Goal: Task Accomplishment & Management: Manage account settings

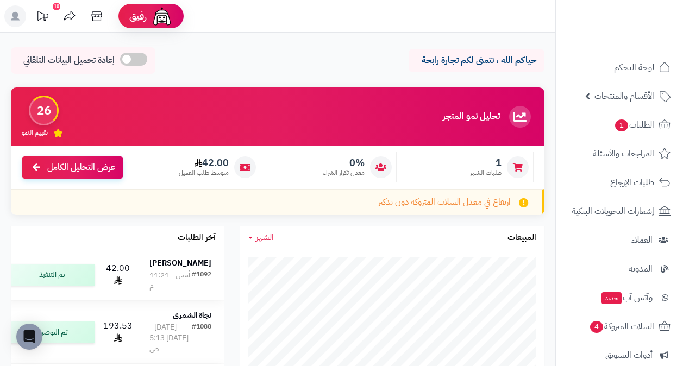
click at [160, 270] on div "[PERSON_NAME]" at bounding box center [181, 264] width 62 height 12
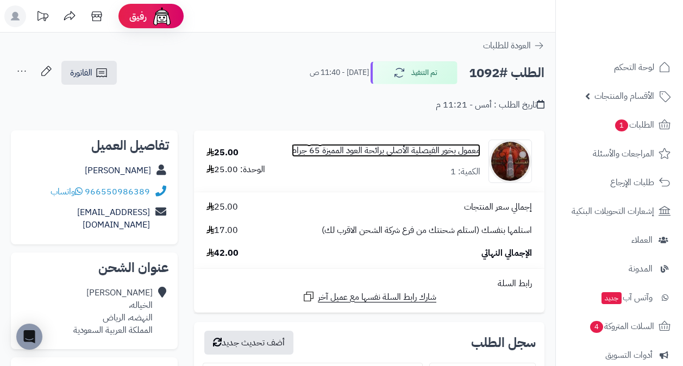
click at [377, 147] on link "معمول بخور الفيصلية الأصلي برائحة العود المميزة 65 جرام" at bounding box center [386, 151] width 189 height 13
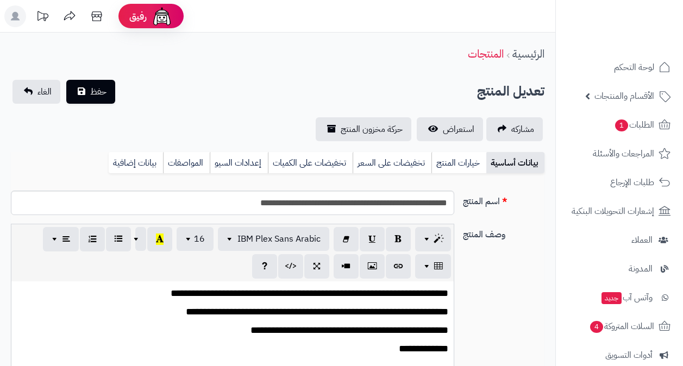
scroll to position [226, 0]
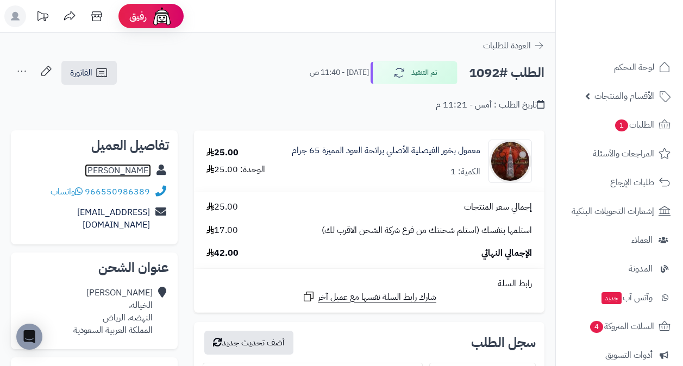
click at [122, 175] on link "[PERSON_NAME]" at bounding box center [118, 170] width 66 height 13
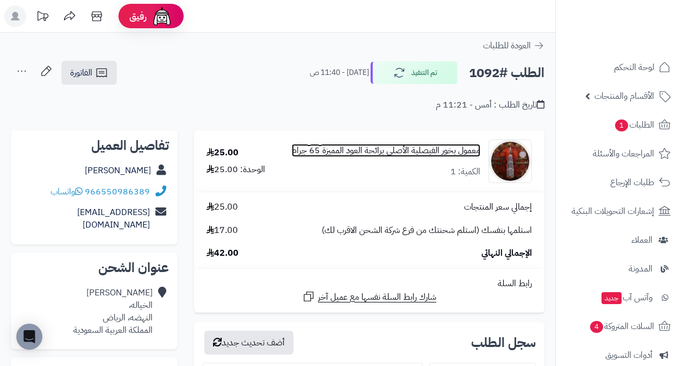
click at [466, 150] on link "معمول بخور الفيصلية الأصلي برائحة العود المميزة 65 جرام" at bounding box center [386, 151] width 189 height 13
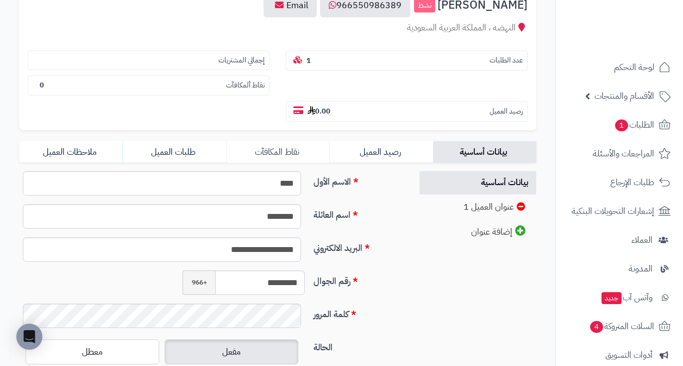
scroll to position [171, 0]
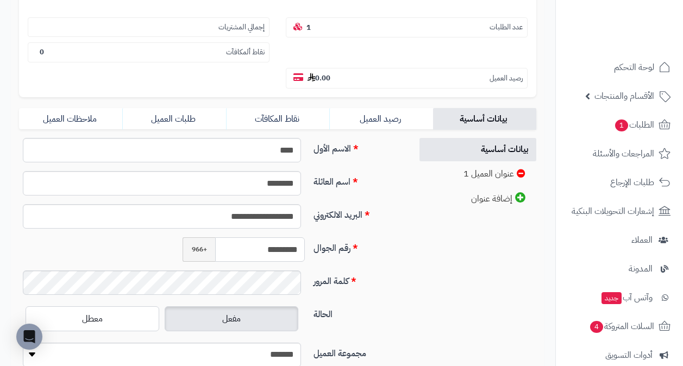
click at [282, 240] on input "*********" at bounding box center [260, 250] width 90 height 24
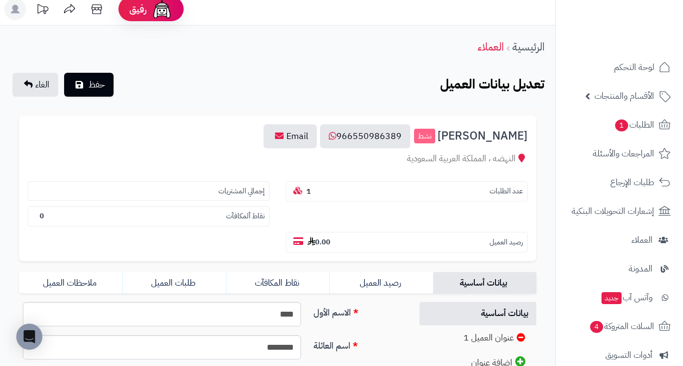
scroll to position [0, 0]
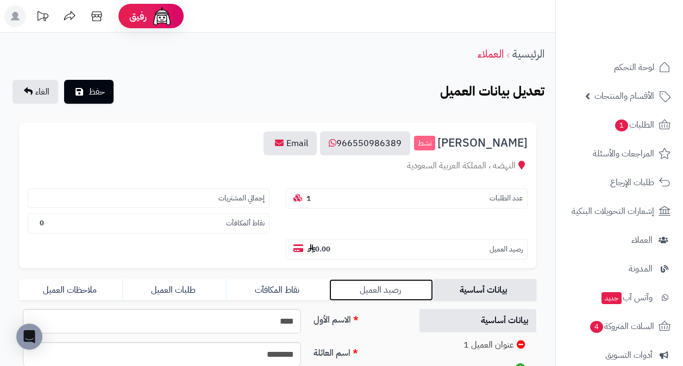
click at [414, 281] on link "رصيد العميل" at bounding box center [380, 290] width 103 height 22
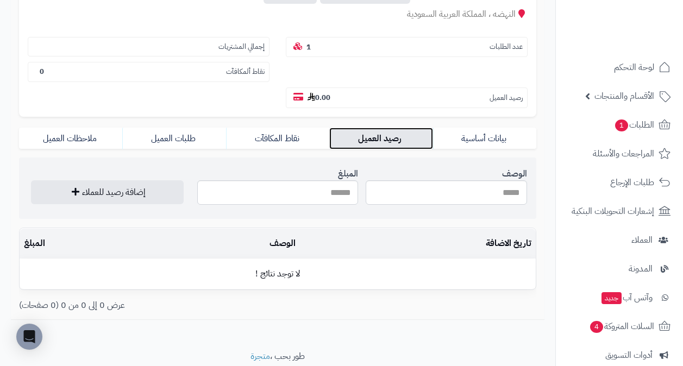
scroll to position [152, 0]
click at [494, 128] on link "بيانات أساسية" at bounding box center [484, 138] width 103 height 22
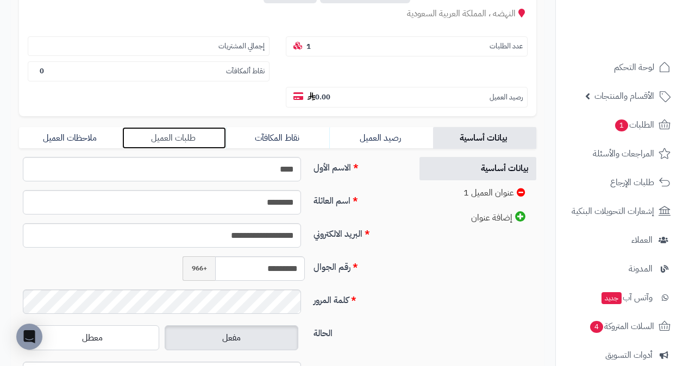
click at [202, 132] on link "طلبات العميل" at bounding box center [173, 138] width 103 height 22
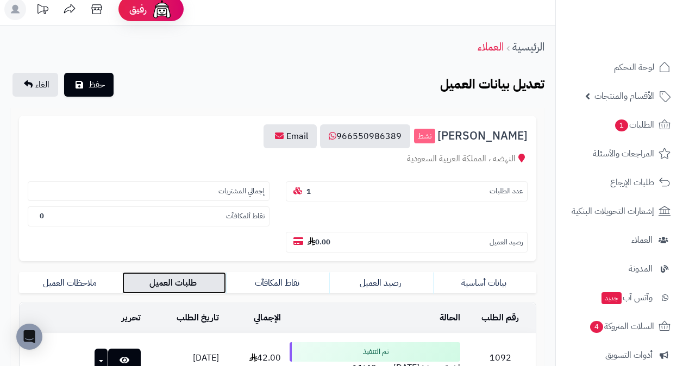
scroll to position [0, 0]
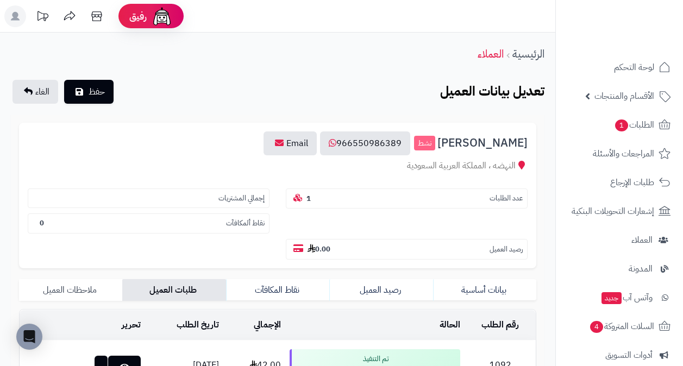
click at [66, 281] on link "ملاحظات العميل" at bounding box center [70, 290] width 103 height 22
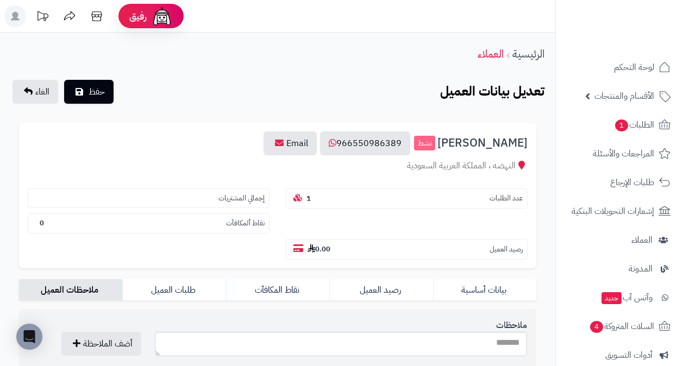
click at [506, 148] on span "[PERSON_NAME]" at bounding box center [483, 143] width 90 height 13
click at [495, 146] on span "[PERSON_NAME]" at bounding box center [483, 143] width 90 height 13
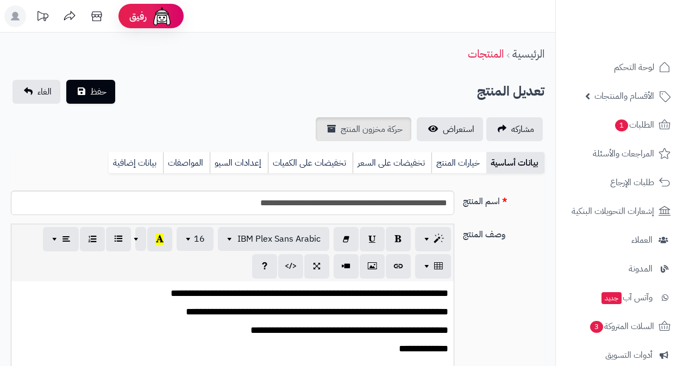
scroll to position [226, 0]
click at [144, 159] on link "بيانات إضافية" at bounding box center [136, 163] width 54 height 22
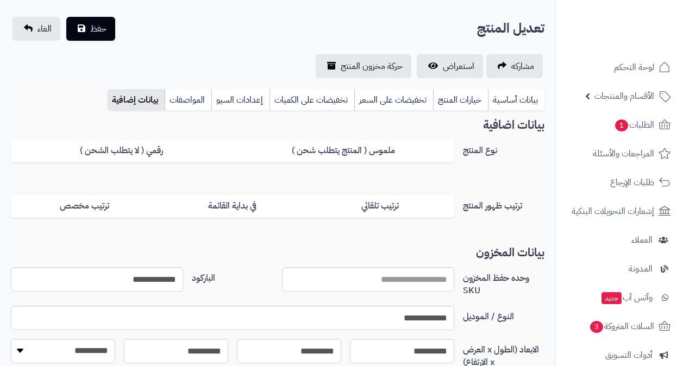
scroll to position [145, 0]
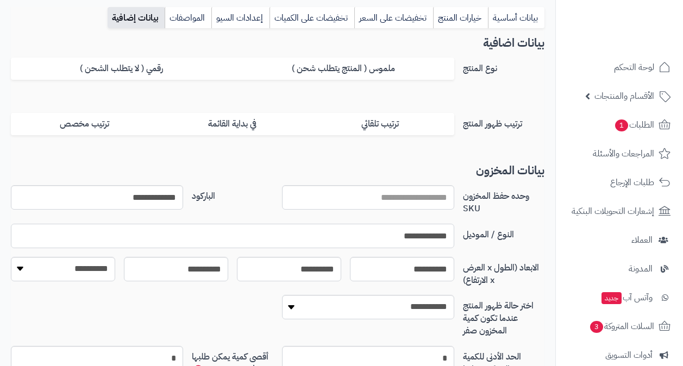
click at [423, 238] on input "**********" at bounding box center [233, 236] width 444 height 24
